Goal: Information Seeking & Learning: Learn about a topic

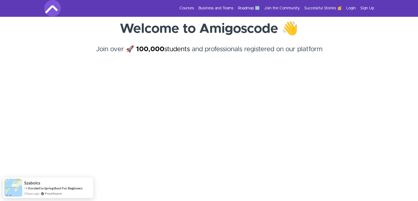
scroll to position [36, 0]
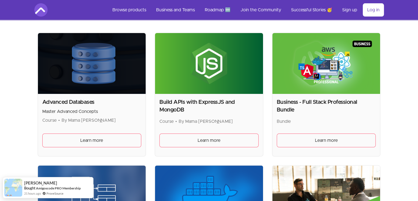
scroll to position [106, 0]
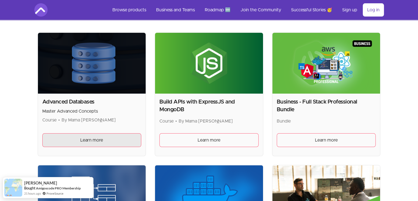
click at [83, 142] on span "Learn more" at bounding box center [91, 140] width 23 height 7
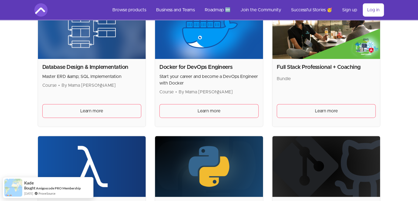
scroll to position [274, 0]
